Goal: Task Accomplishment & Management: Manage account settings

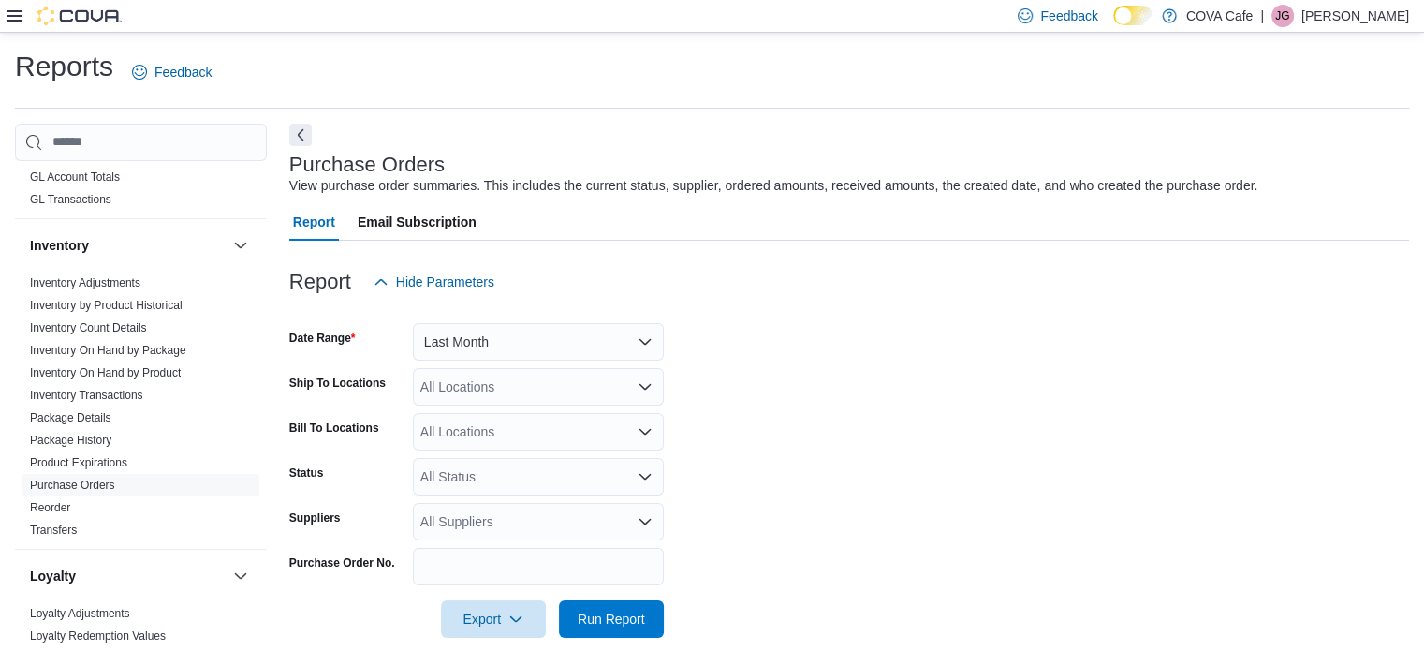
click at [5, 14] on div "Feedback Dark Mode COVA Cafe | [PERSON_NAME]" at bounding box center [712, 16] width 1424 height 33
click at [15, 22] on icon at bounding box center [14, 15] width 15 height 15
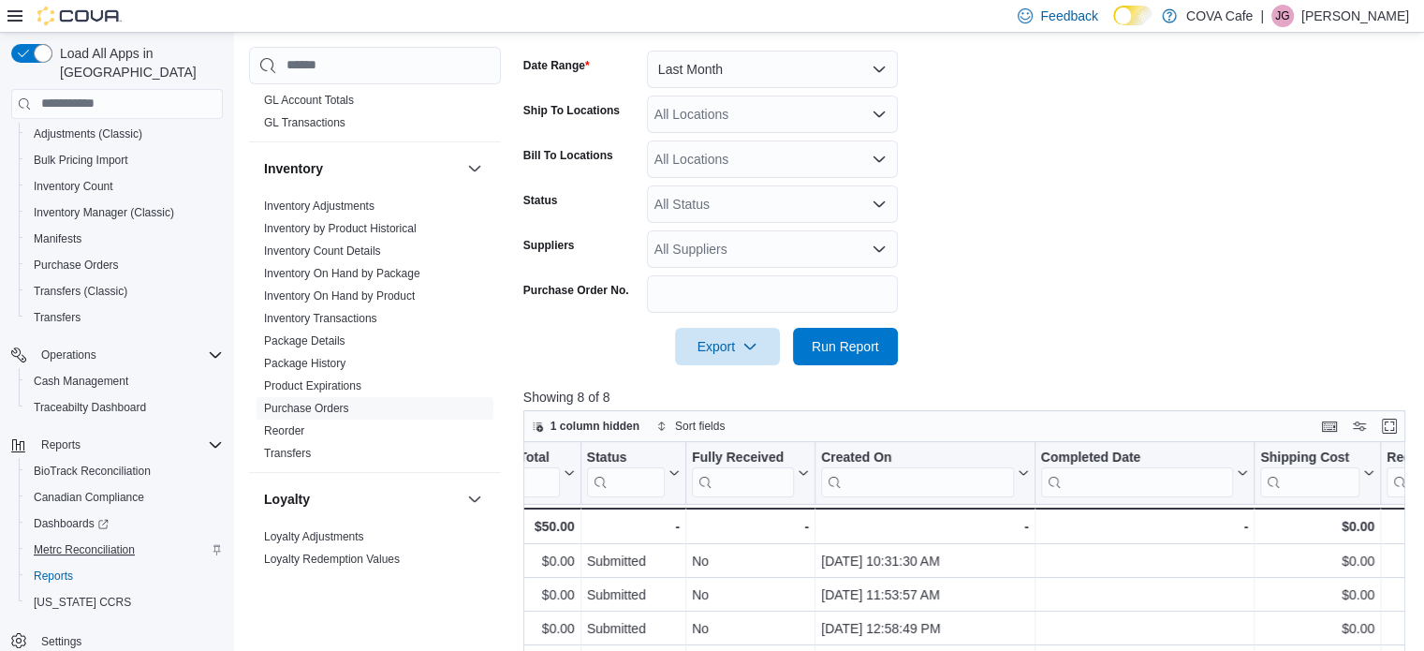
scroll to position [586, 0]
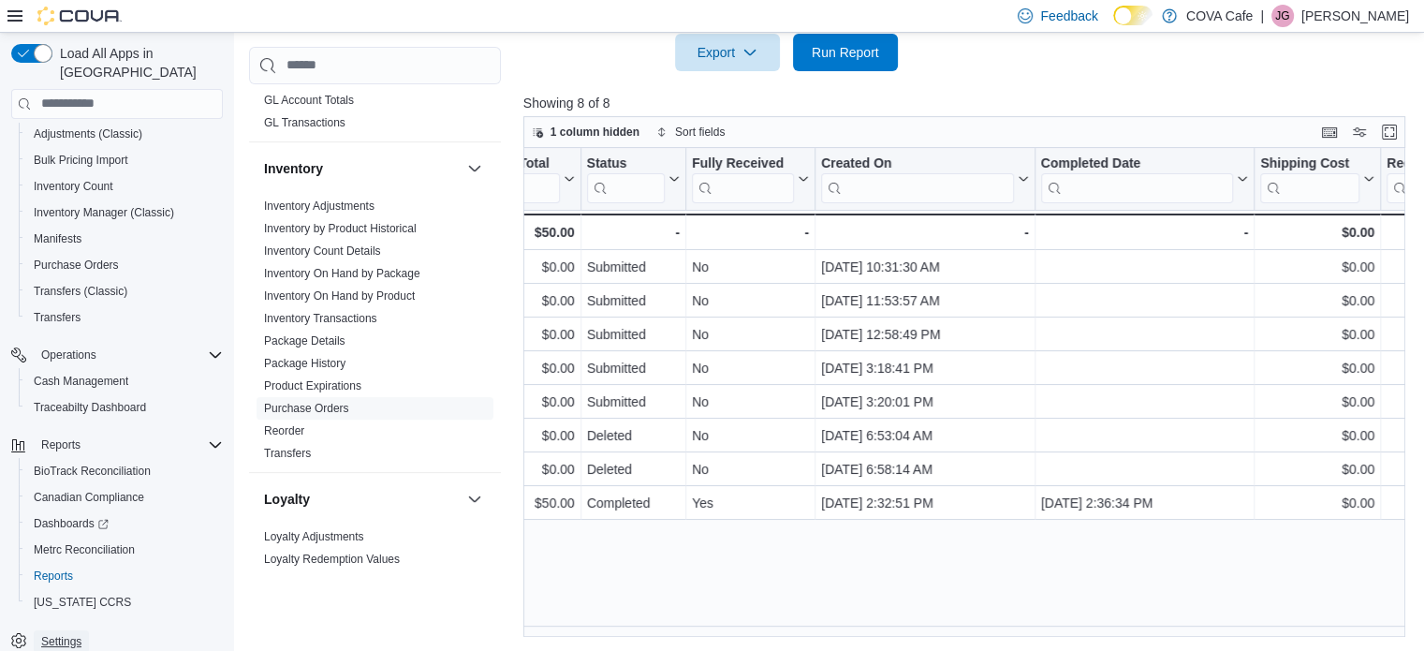
click at [66, 634] on span "Settings" at bounding box center [61, 641] width 40 height 15
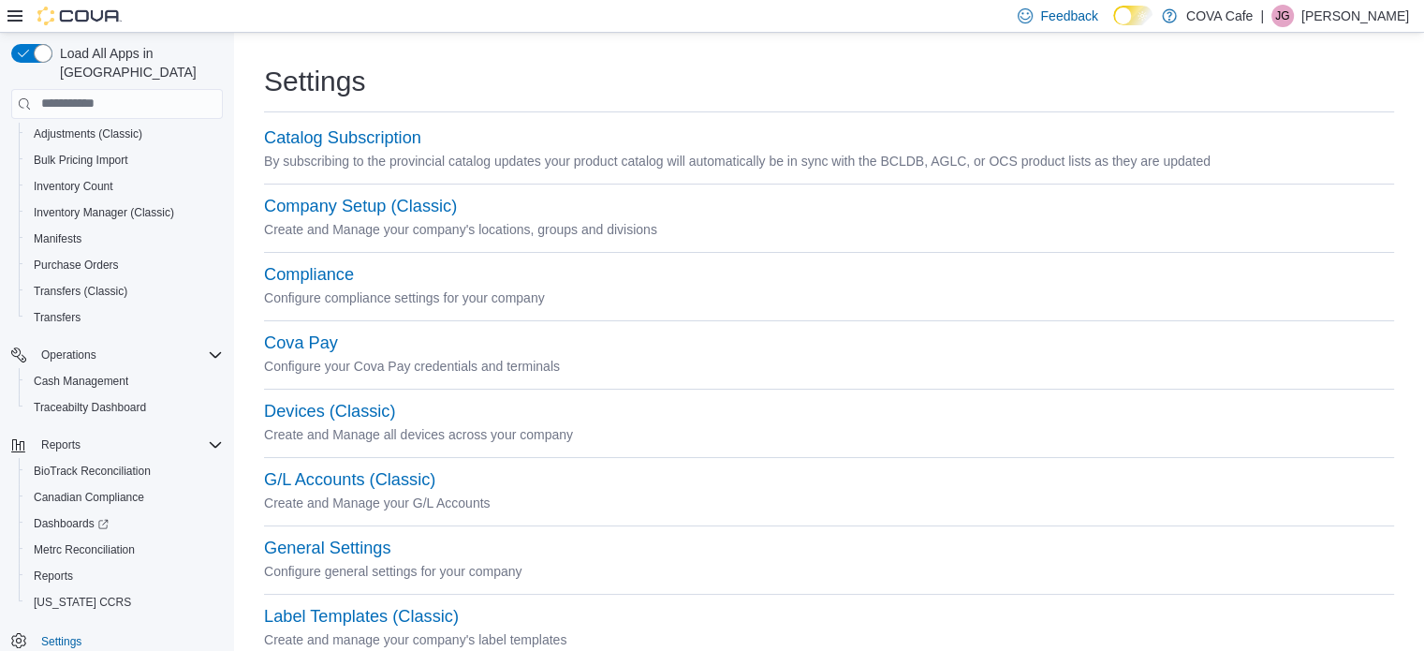
click at [600, 79] on div "Settings" at bounding box center [829, 81] width 1130 height 37
click at [467, 67] on div "Settings" at bounding box center [829, 81] width 1130 height 37
click at [758, 69] on div "Settings" at bounding box center [829, 81] width 1130 height 37
click at [420, 212] on button "Company Setup (Classic)" at bounding box center [360, 207] width 193 height 20
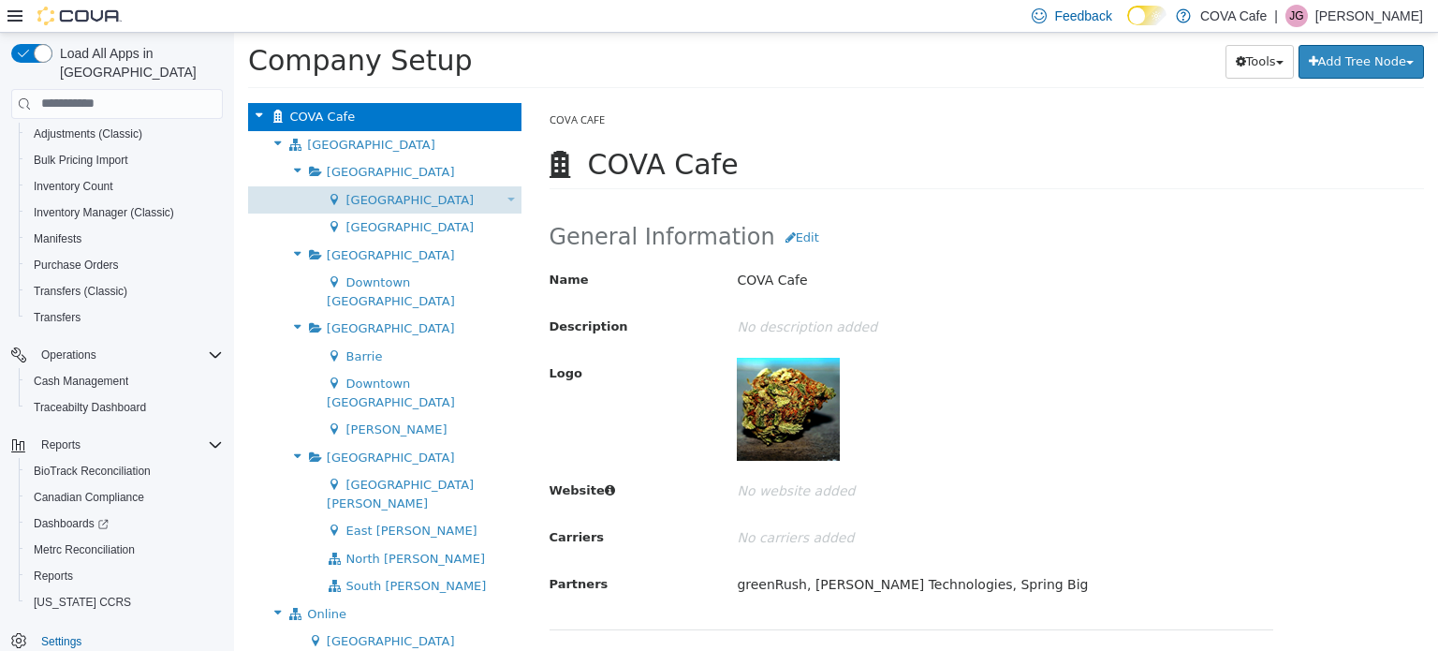
click at [370, 198] on span "[GEOGRAPHIC_DATA]" at bounding box center [410, 199] width 128 height 14
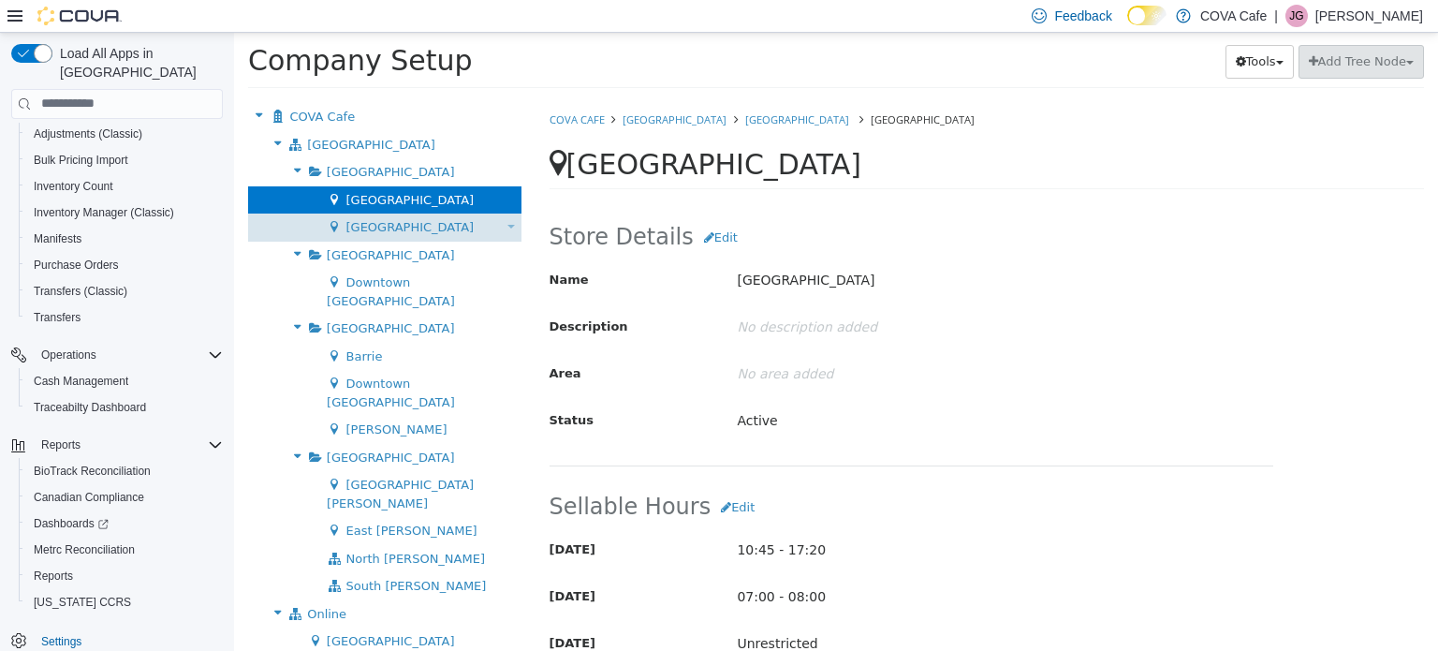
click at [392, 221] on span "[GEOGRAPHIC_DATA]" at bounding box center [410, 226] width 128 height 14
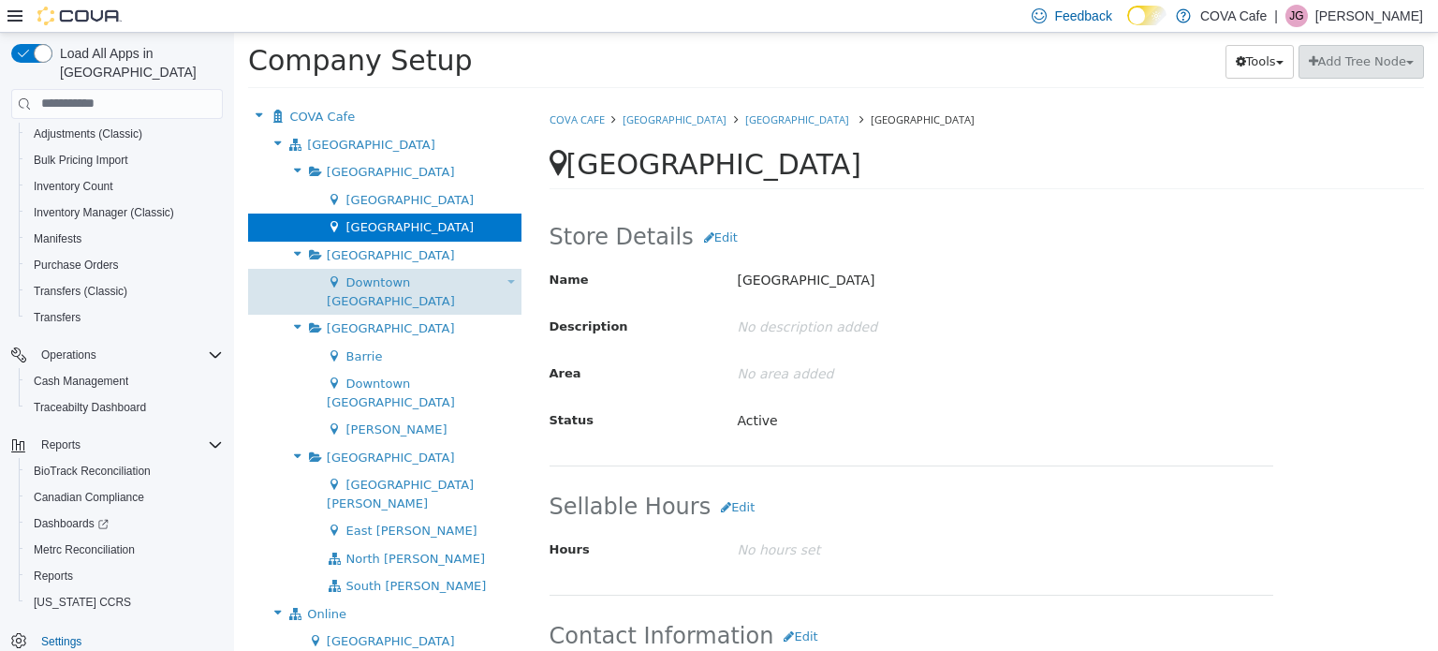
click at [381, 276] on span "Downtown [GEOGRAPHIC_DATA]" at bounding box center [391, 290] width 128 height 33
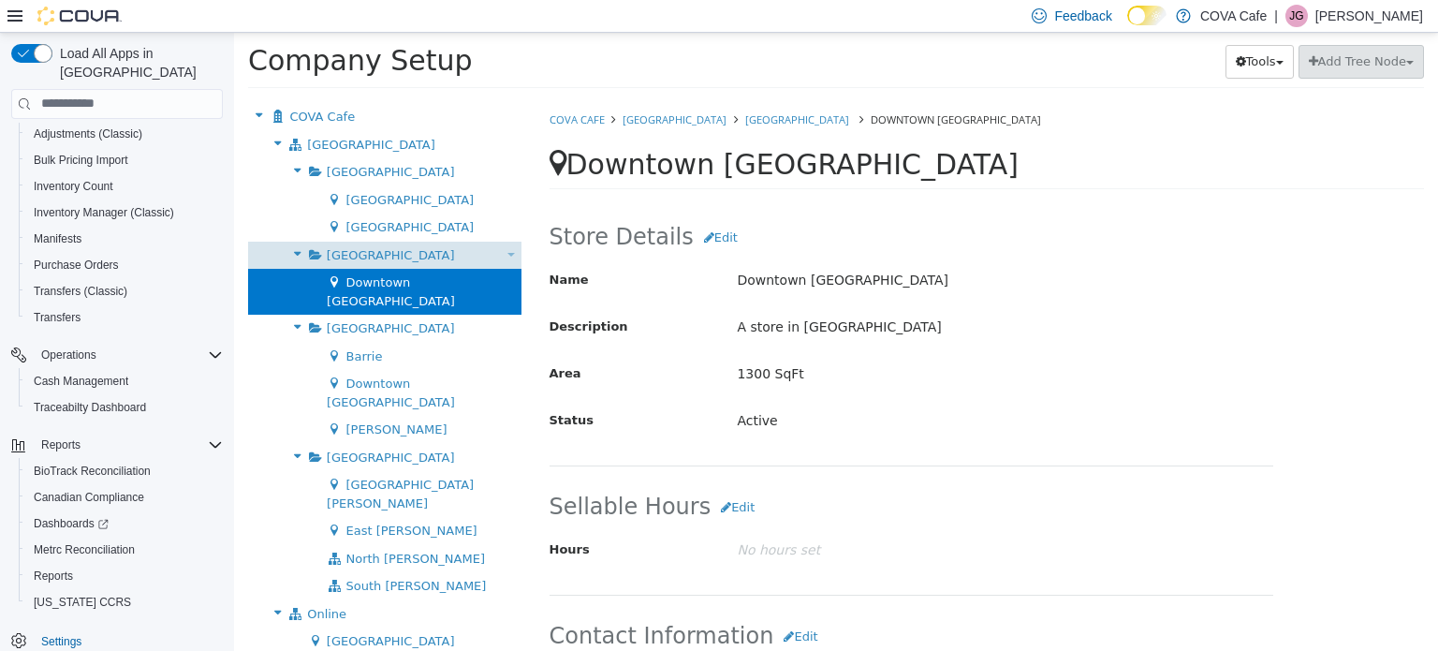
click at [378, 242] on div "British Columbia Move Group" at bounding box center [384, 255] width 273 height 28
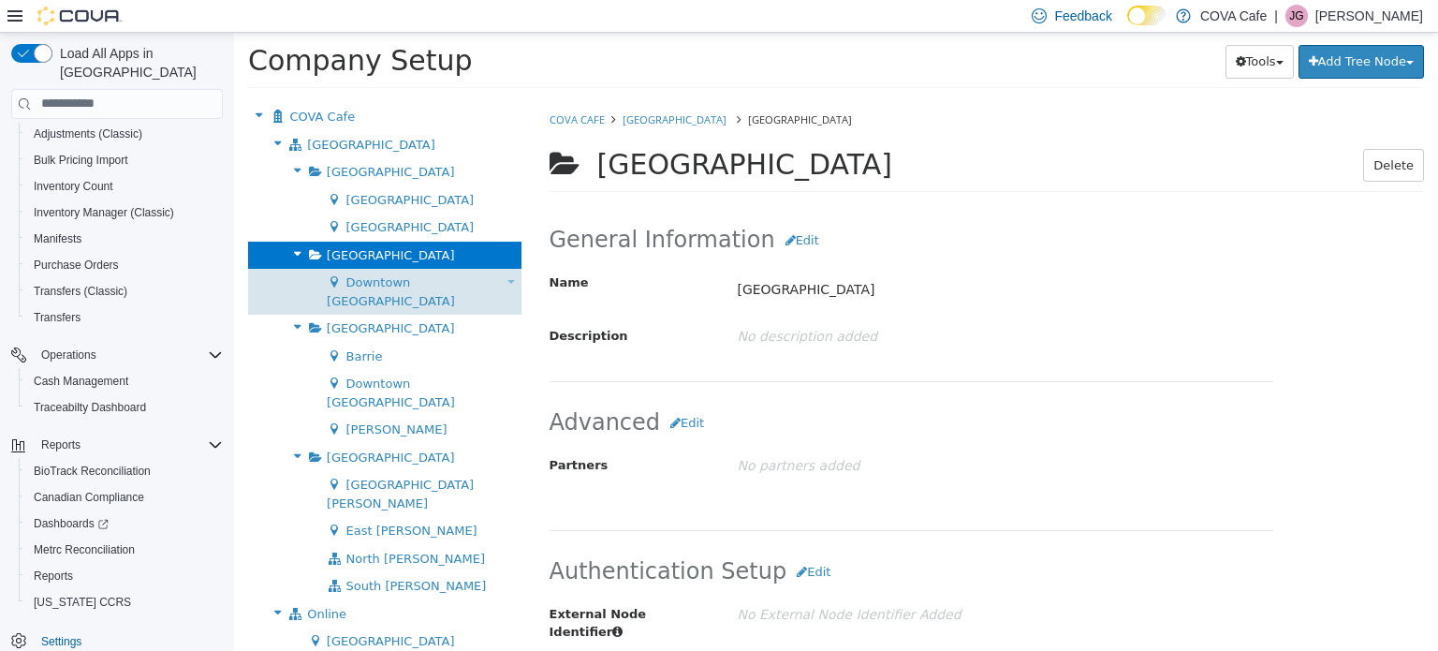
click at [395, 288] on span "Downtown [GEOGRAPHIC_DATA]" at bounding box center [391, 290] width 128 height 33
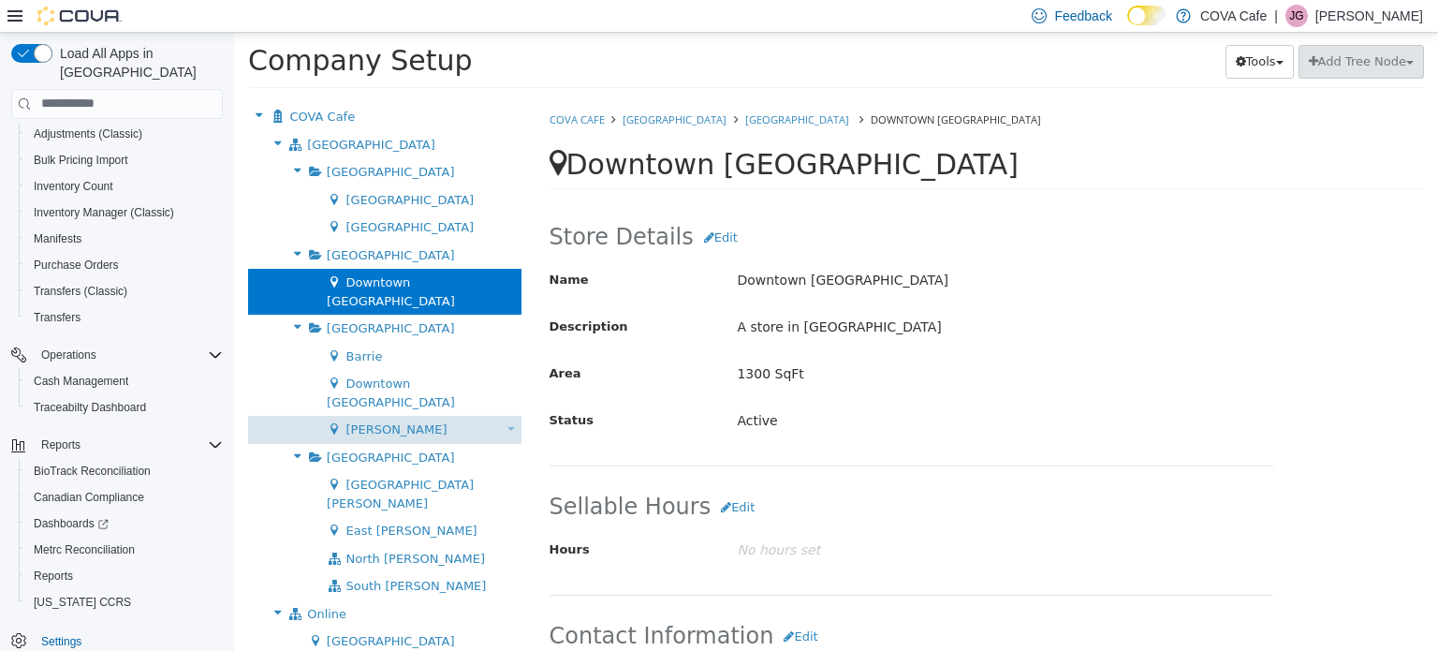
click at [367, 421] on span "[PERSON_NAME]" at bounding box center [396, 428] width 101 height 14
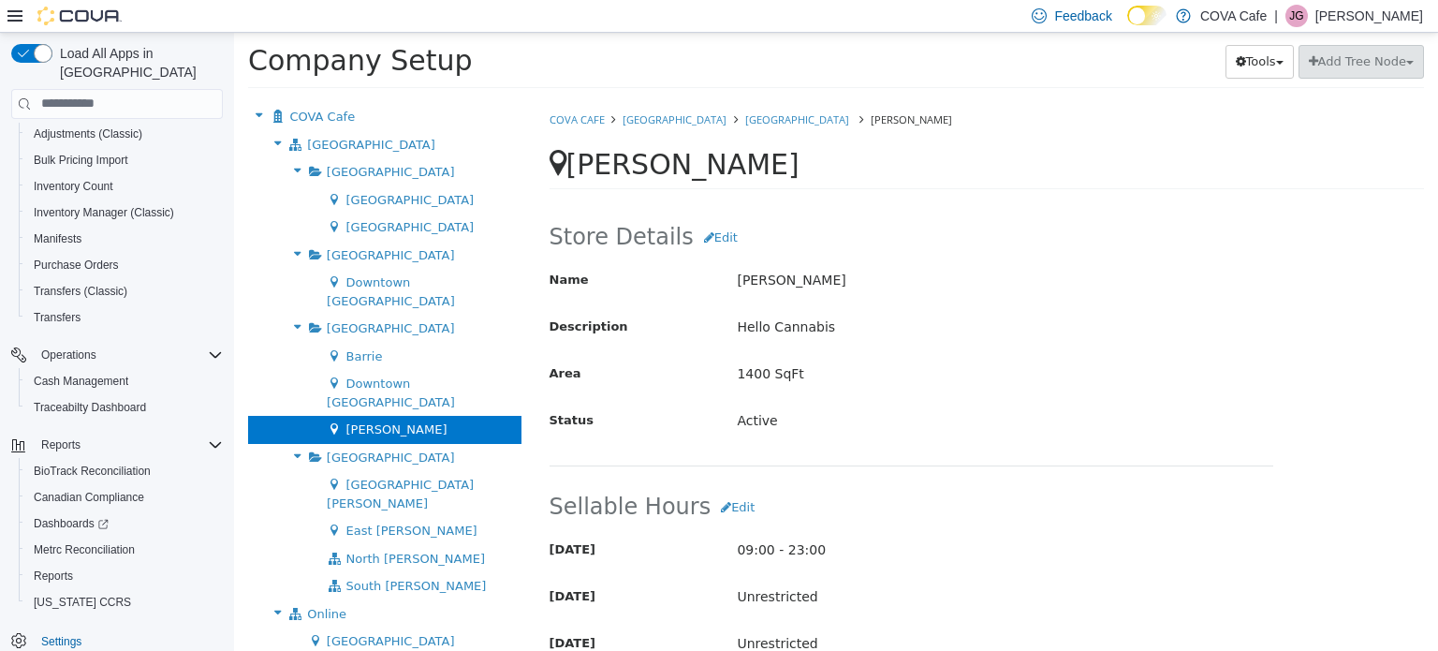
drag, startPoint x: 1196, startPoint y: 154, endPoint x: 1258, endPoint y: 168, distance: 63.4
click at [1201, 156] on div "[PERSON_NAME] Delete" at bounding box center [986, 168] width 875 height 41
click at [1337, 172] on div "[PERSON_NAME] Delete" at bounding box center [986, 168] width 875 height 41
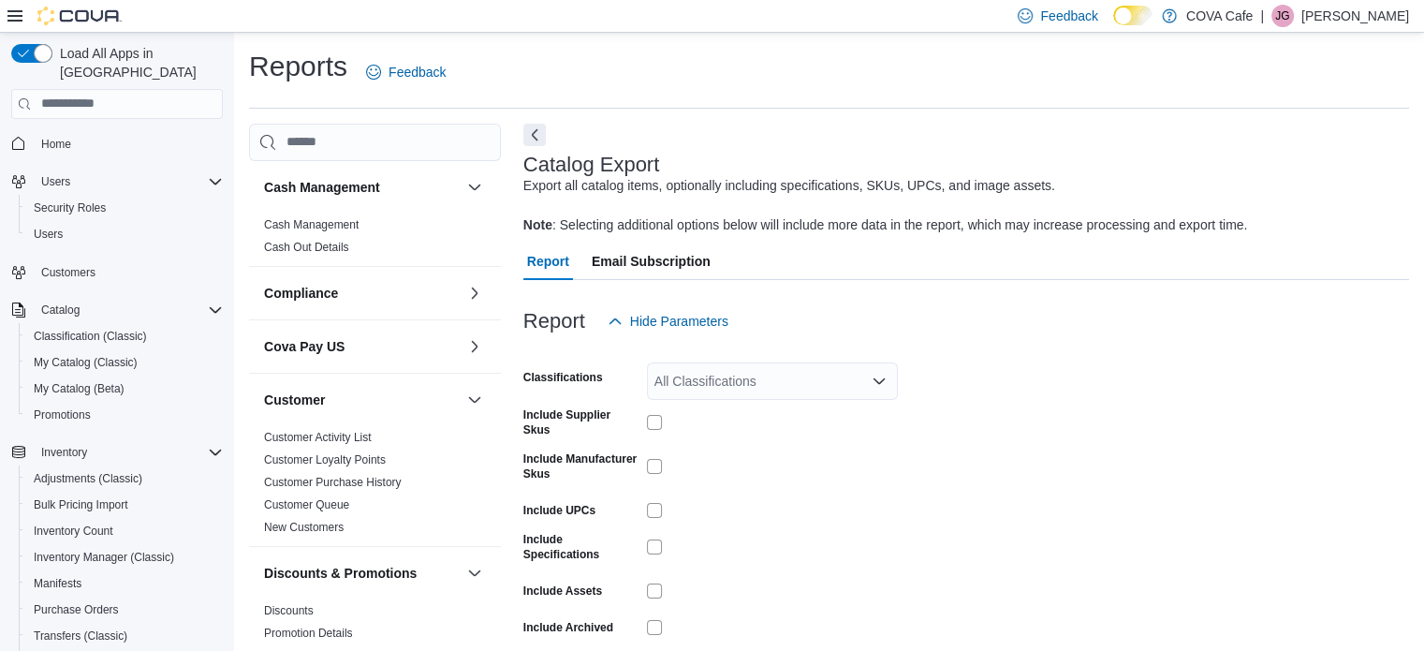
scroll to position [749, 0]
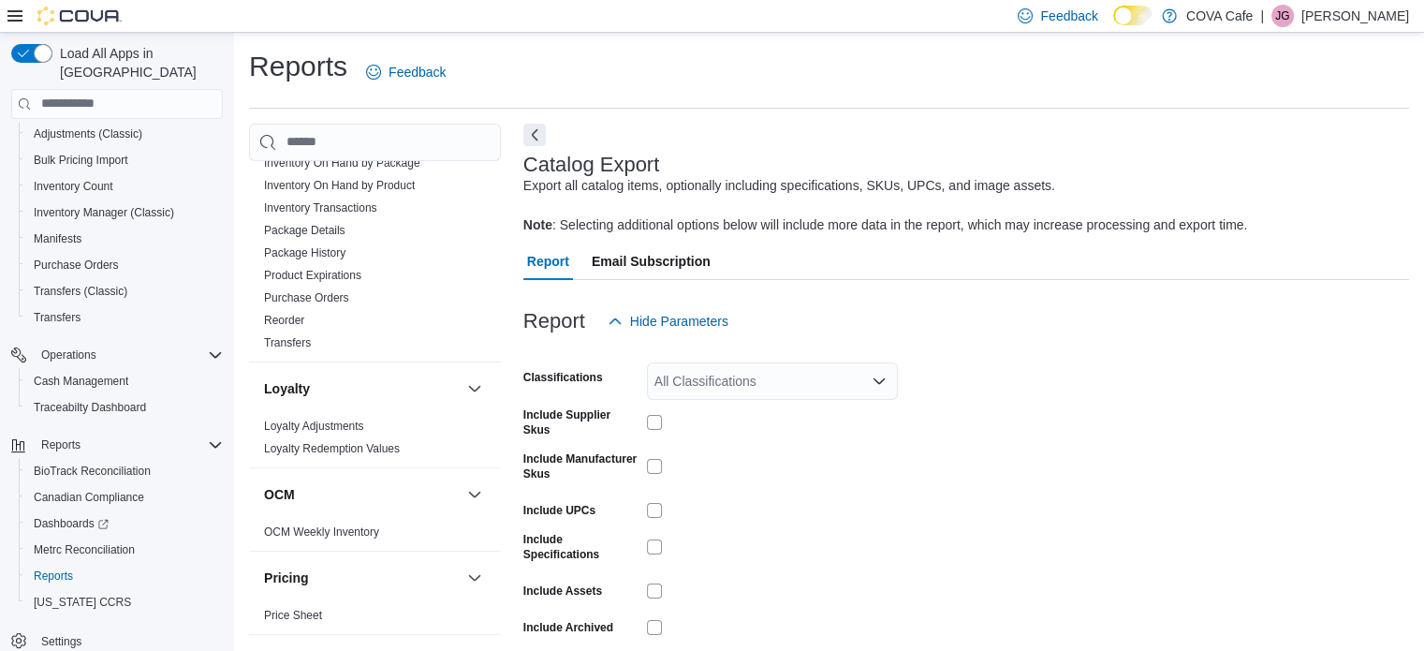
click at [786, 56] on div "Reports Feedback" at bounding box center [829, 72] width 1160 height 49
